Goal: Information Seeking & Learning: Learn about a topic

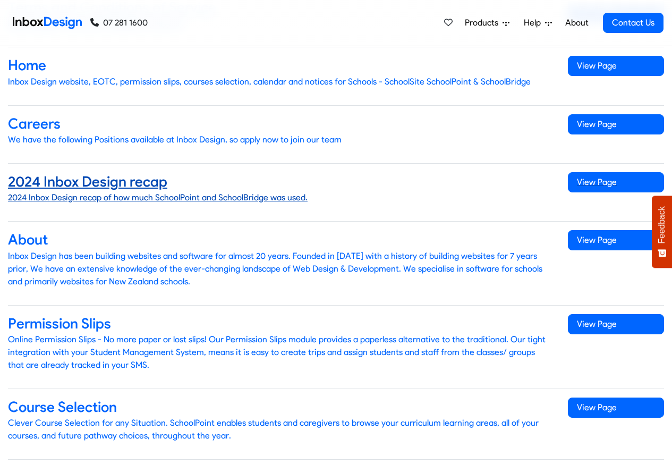
scroll to position [382, 0]
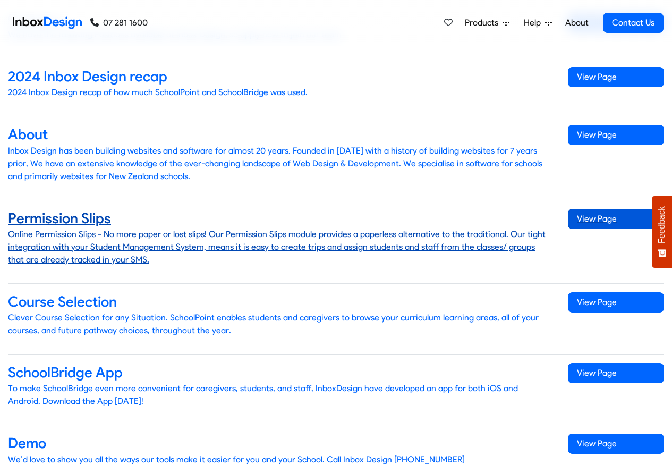
click at [590, 211] on span "View Page" at bounding box center [616, 219] width 96 height 20
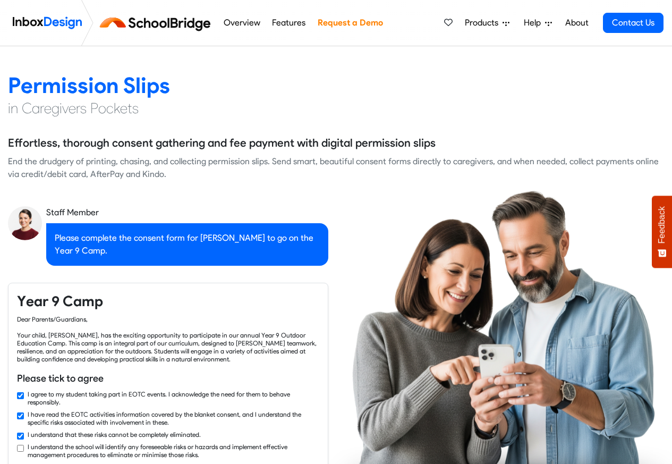
click at [16, 11] on div at bounding box center [112, 23] width 209 height 46
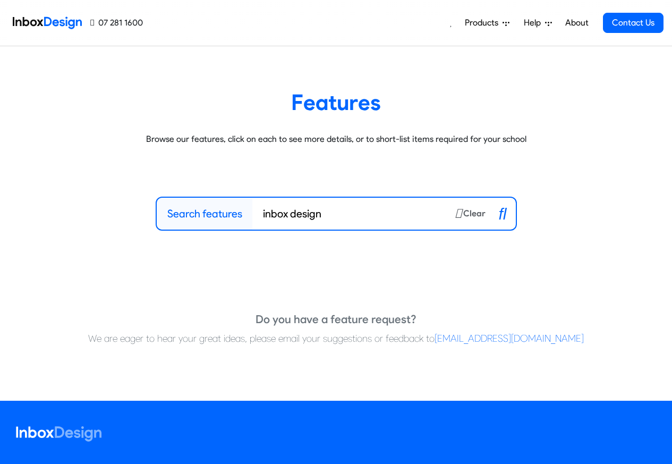
scroll to position [214, 0]
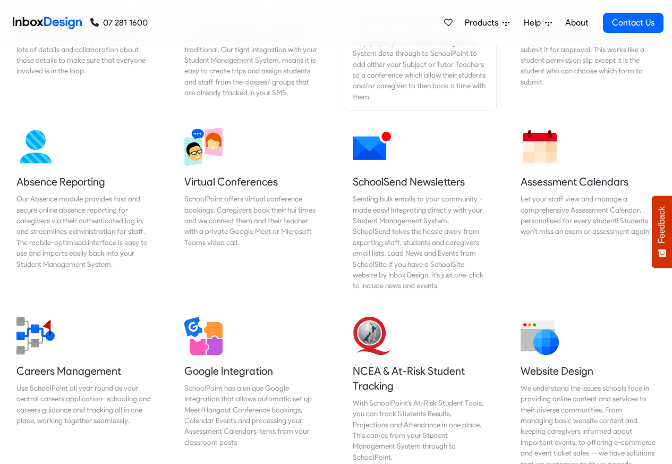
scroll to position [828, 0]
